Goal: Transaction & Acquisition: Purchase product/service

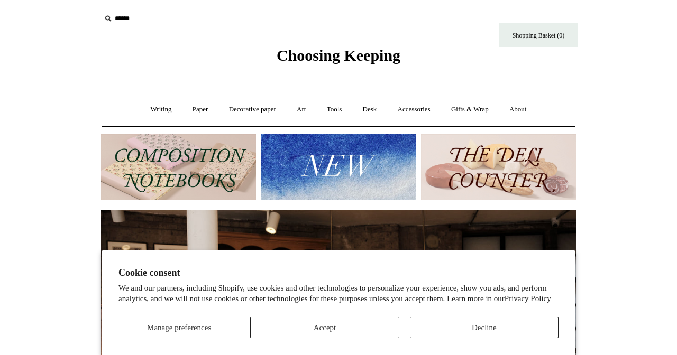
click at [437, 328] on button "Decline" at bounding box center [484, 327] width 149 height 21
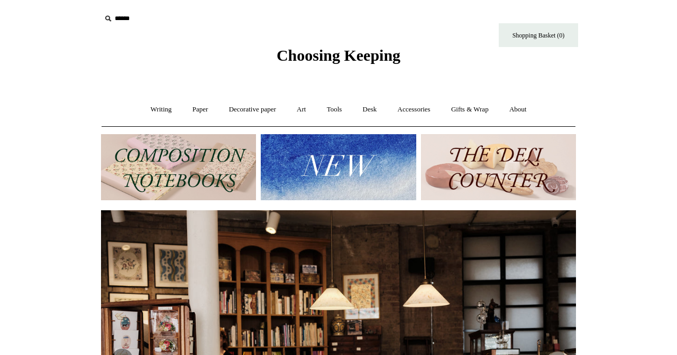
scroll to position [53, 0]
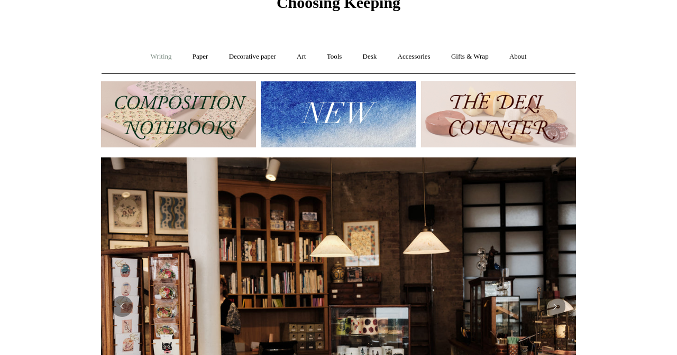
click at [161, 59] on link "Writing +" at bounding box center [161, 57] width 40 height 28
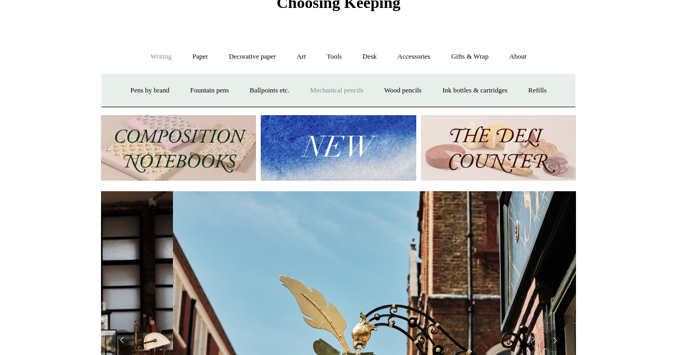
scroll to position [0, 475]
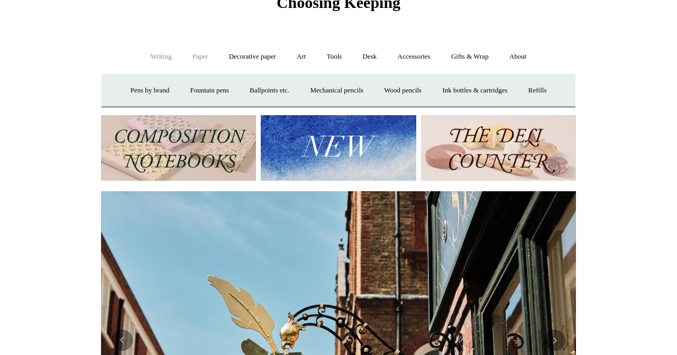
click at [194, 61] on link "Paper +" at bounding box center [200, 57] width 35 height 28
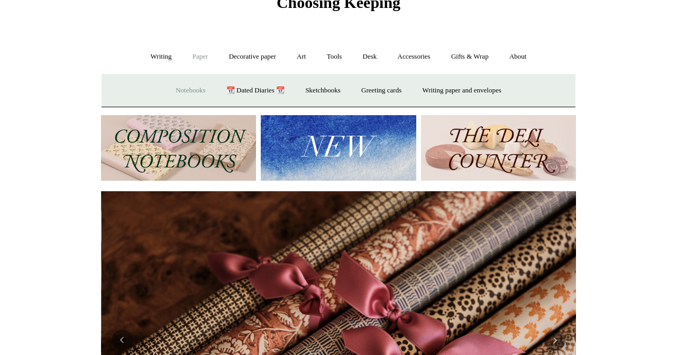
scroll to position [0, 950]
click at [188, 88] on link "Notebooks +" at bounding box center [190, 91] width 49 height 28
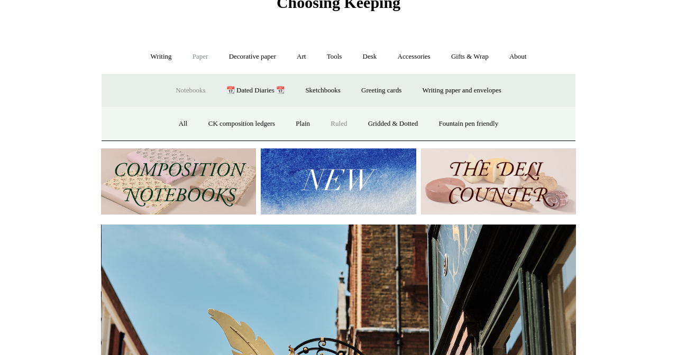
scroll to position [0, 475]
click at [329, 122] on link "Ruled" at bounding box center [338, 124] width 35 height 28
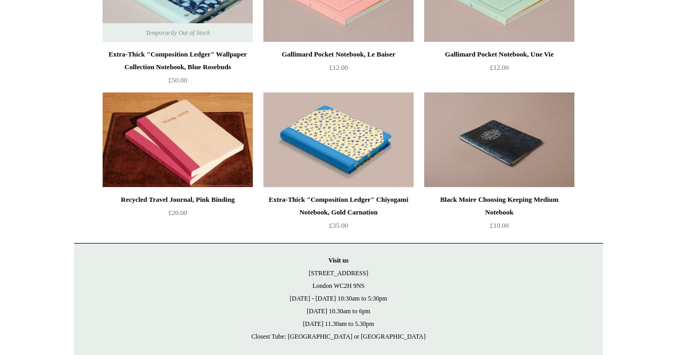
scroll to position [2227, 0]
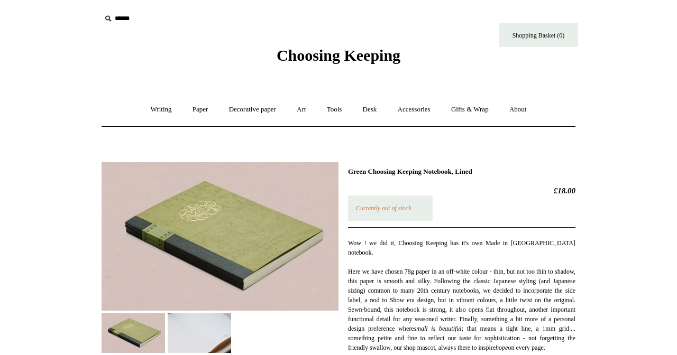
scroll to position [108, 0]
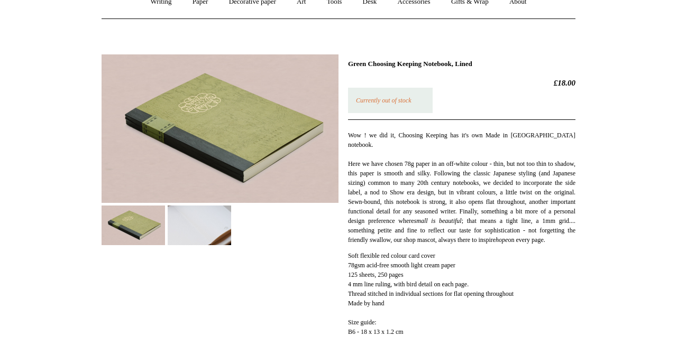
click at [215, 229] on img at bounding box center [199, 226] width 63 height 40
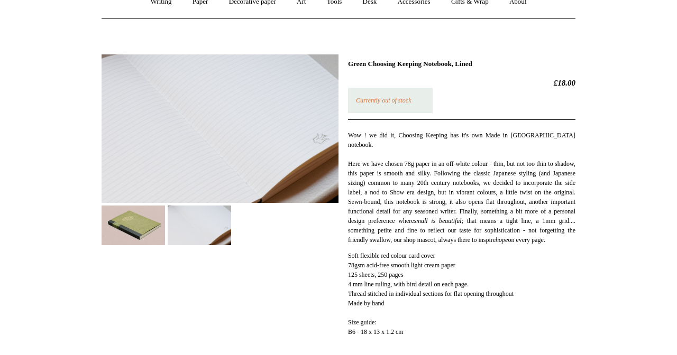
click at [145, 223] on img at bounding box center [133, 226] width 63 height 40
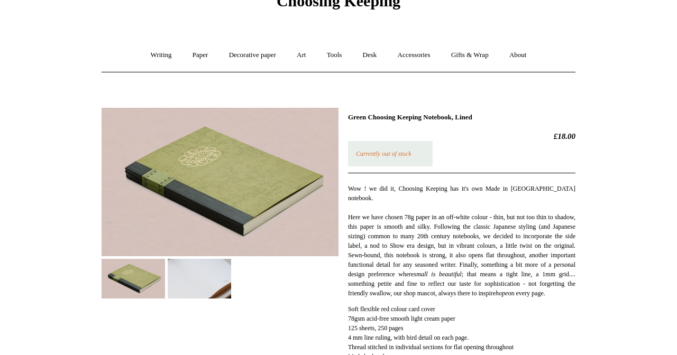
scroll to position [47, 0]
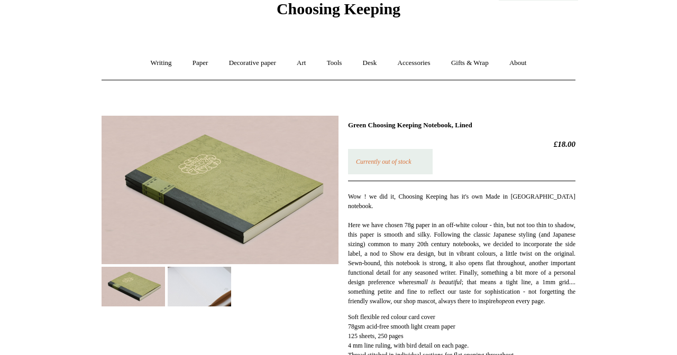
click at [145, 223] on img at bounding box center [220, 190] width 237 height 149
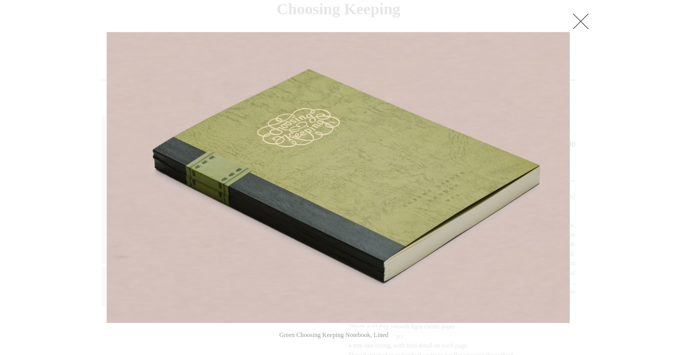
click at [578, 21] on link at bounding box center [580, 21] width 21 height 21
